Goal: Information Seeking & Learning: Learn about a topic

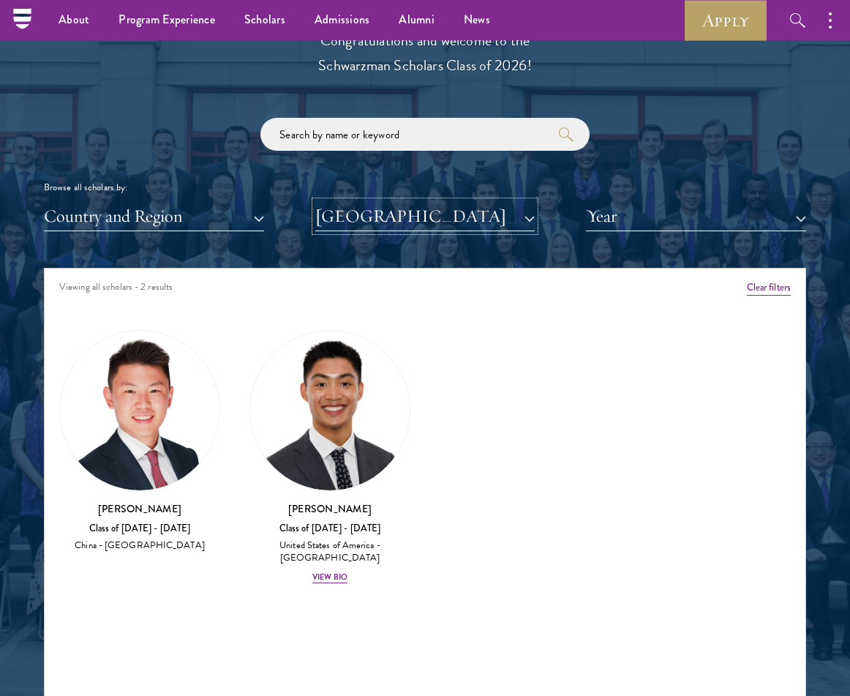
click at [430, 219] on button "[GEOGRAPHIC_DATA]" at bounding box center [425, 216] width 220 height 30
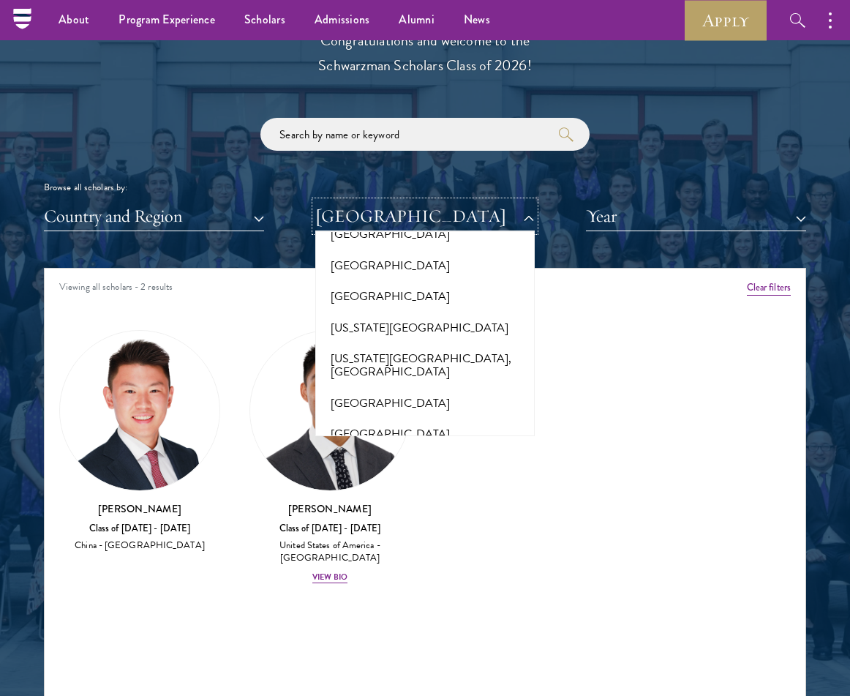
scroll to position [7077, 0]
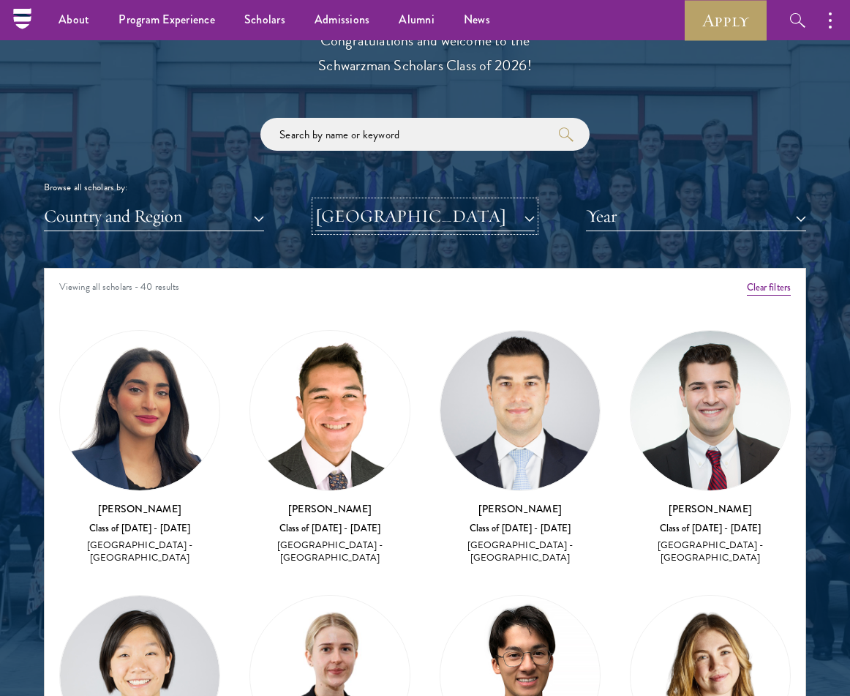
click at [380, 218] on button "[GEOGRAPHIC_DATA]" at bounding box center [425, 216] width 220 height 30
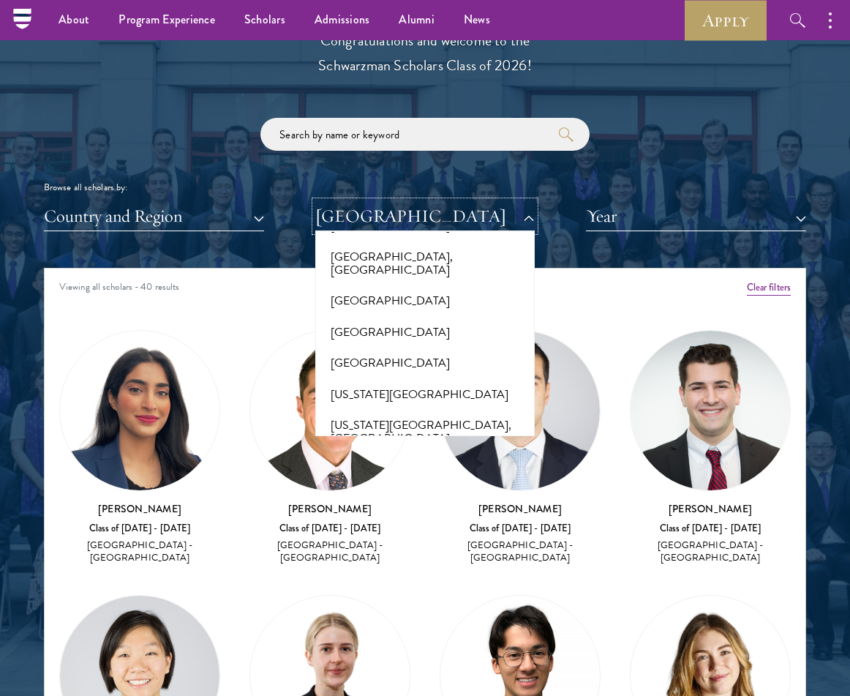
scroll to position [6976, 0]
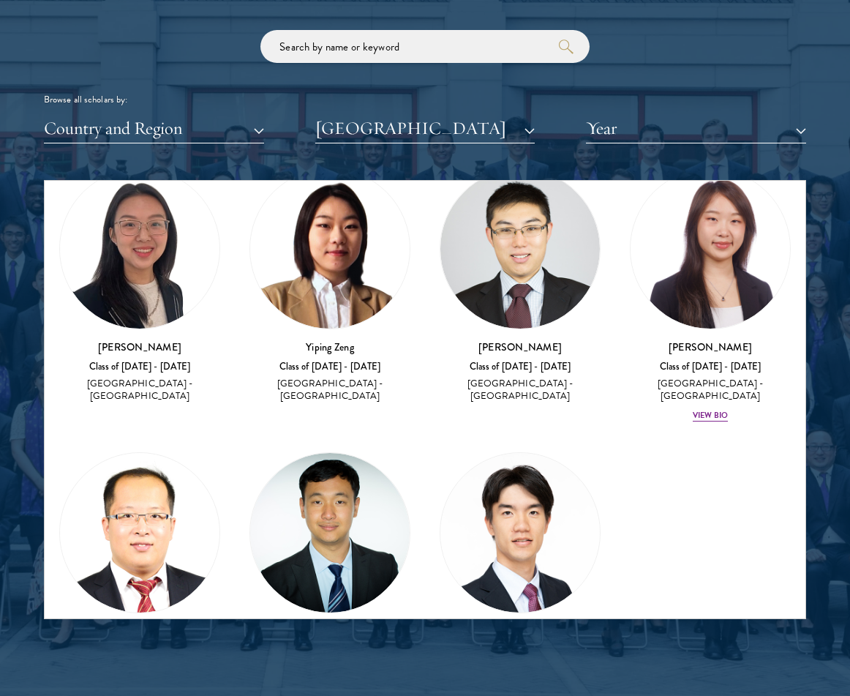
scroll to position [1721, 0]
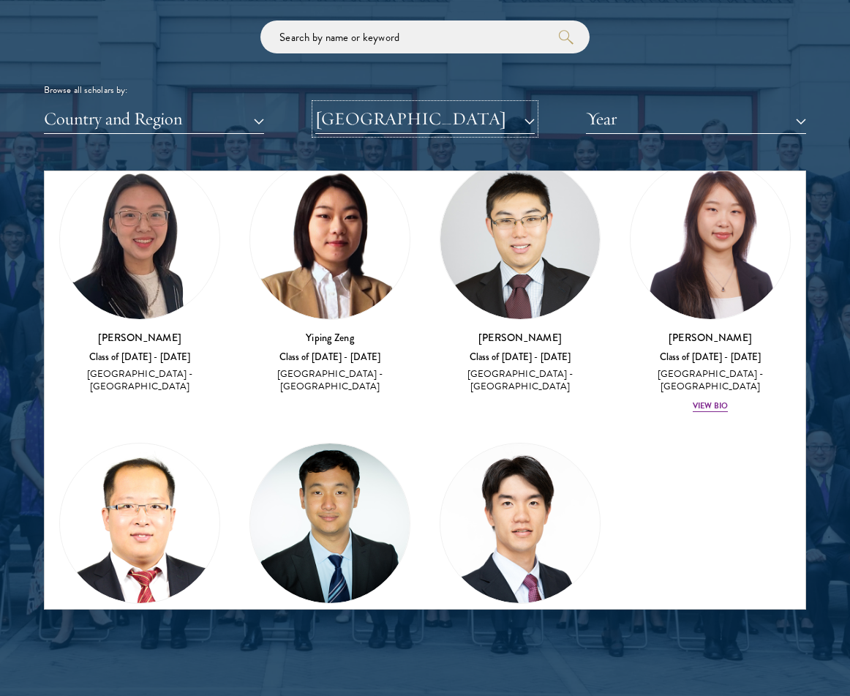
click at [420, 121] on button "[GEOGRAPHIC_DATA]" at bounding box center [425, 119] width 220 height 30
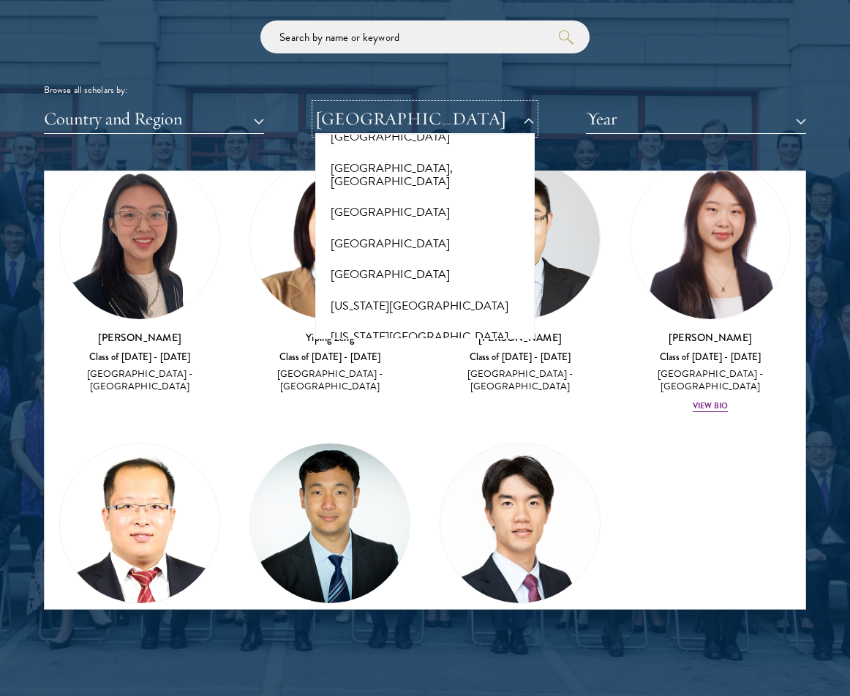
scroll to position [7003, 0]
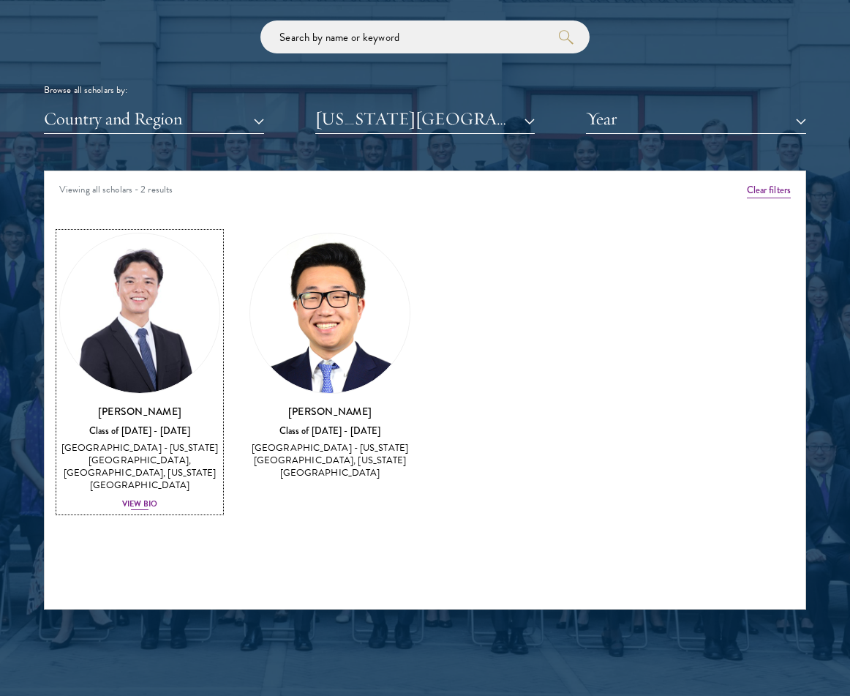
click at [143, 498] on div "View Bio" at bounding box center [139, 504] width 35 height 12
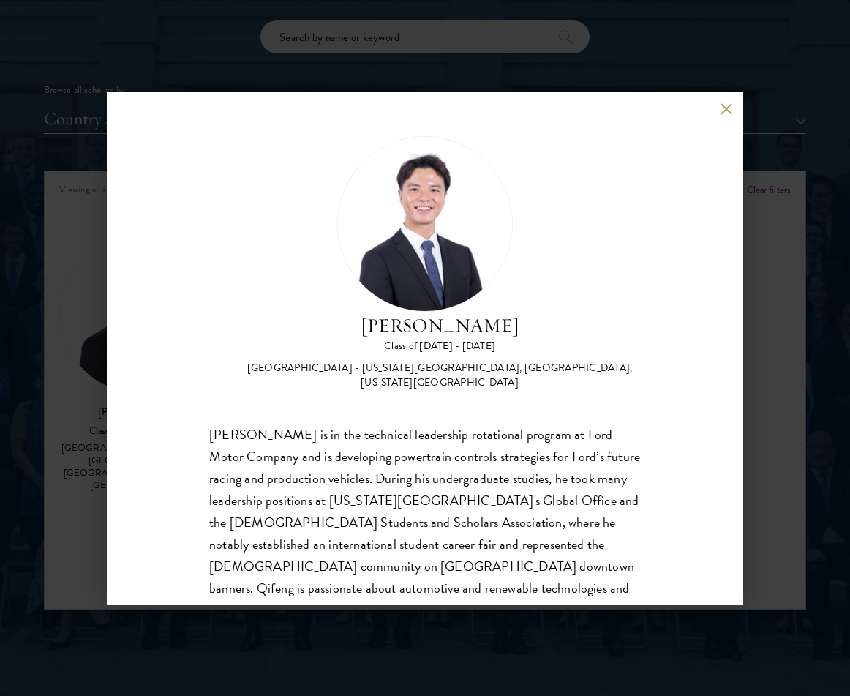
scroll to position [46, 0]
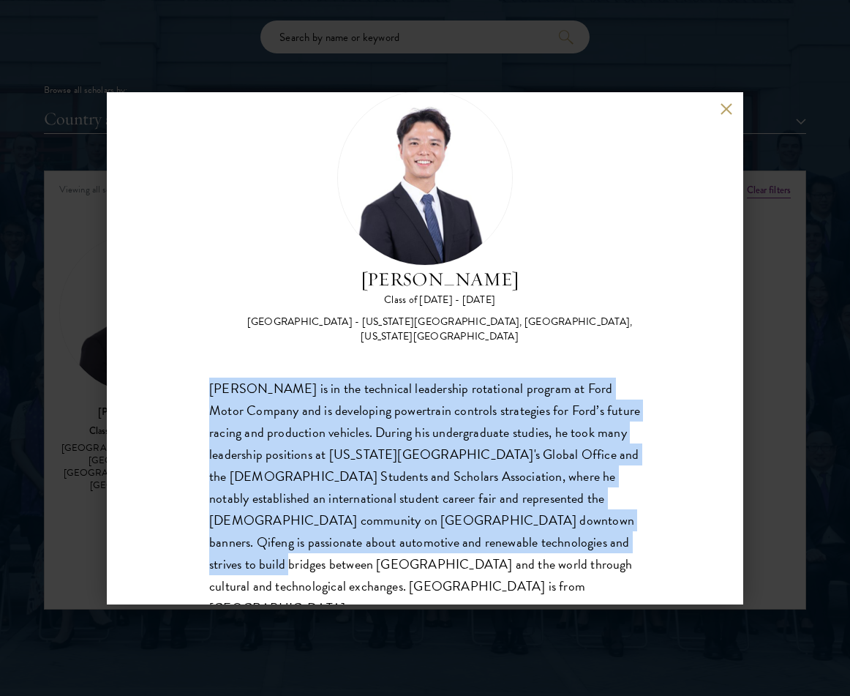
drag, startPoint x: 210, startPoint y: 375, endPoint x: 530, endPoint y: 525, distance: 354.1
click at [530, 525] on div "[PERSON_NAME] is in the technical leadership rotational program at Ford Motor C…" at bounding box center [425, 498] width 432 height 242
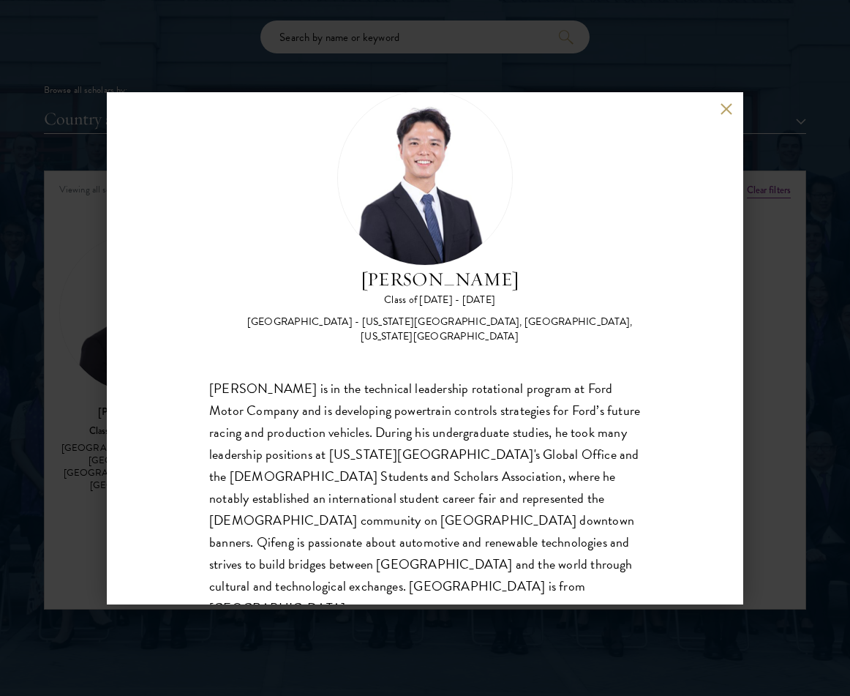
click at [605, 567] on div "[PERSON_NAME] Class of [DATE] - [DATE] [GEOGRAPHIC_DATA] - [US_STATE][GEOGRAPHI…" at bounding box center [425, 348] width 636 height 512
click at [731, 102] on div "[PERSON_NAME] Class of [DATE] - [DATE] [GEOGRAPHIC_DATA] - [US_STATE][GEOGRAPHI…" at bounding box center [425, 348] width 636 height 512
click at [727, 109] on button at bounding box center [726, 109] width 12 height 12
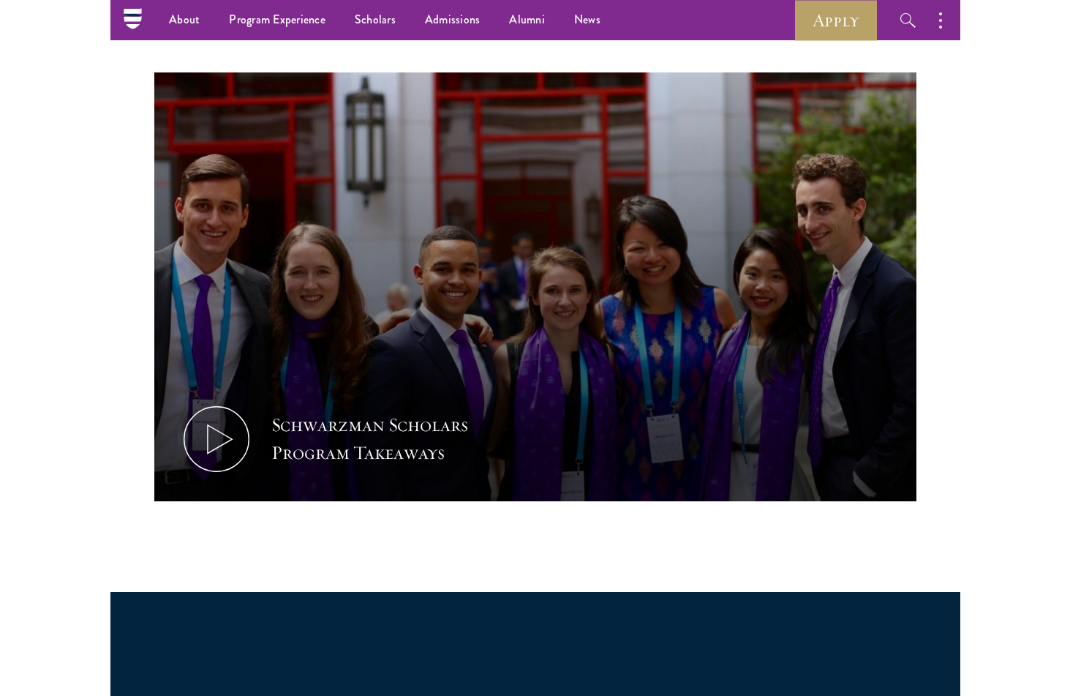
scroll to position [594, 0]
